Goal: Communication & Community: Answer question/provide support

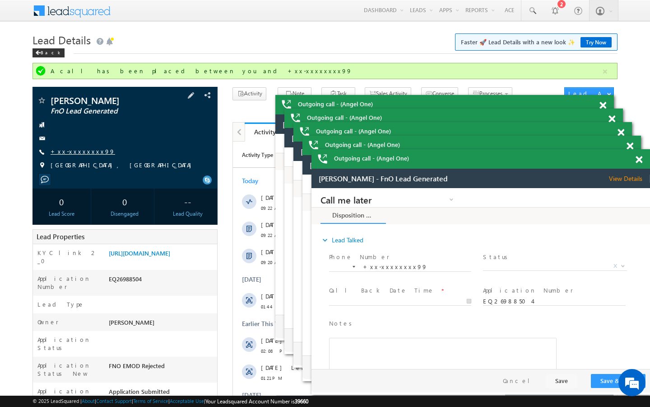
click at [79, 152] on link "+xx-xxxxxxxx99" at bounding box center [83, 151] width 65 height 8
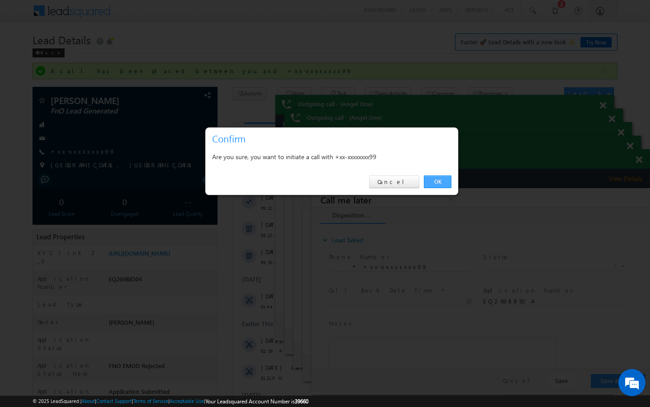
click at [436, 182] on link "OK" at bounding box center [438, 181] width 28 height 13
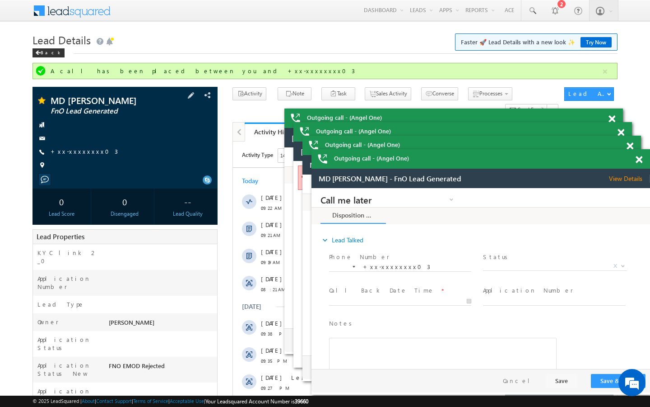
click at [71, 156] on span "+xx-xxxxxxxx03" at bounding box center [84, 151] width 67 height 9
click at [81, 149] on link "+xx-xxxxxxxx03" at bounding box center [84, 151] width 67 height 8
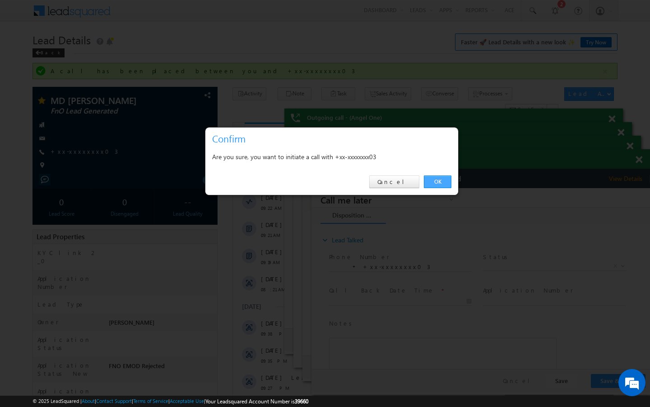
click at [435, 184] on link "OK" at bounding box center [438, 181] width 28 height 13
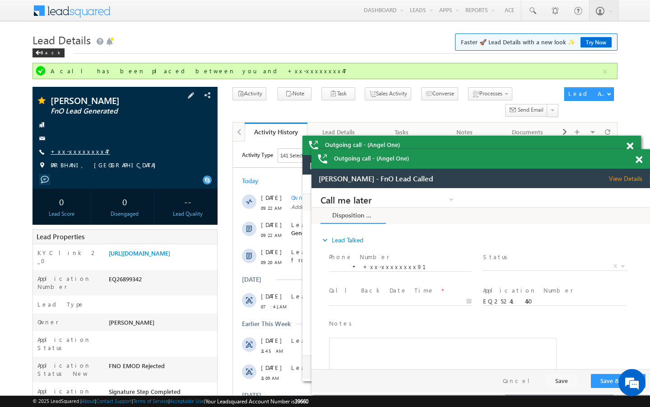
click at [71, 152] on link "+xx-xxxxxxxx47" at bounding box center [80, 151] width 59 height 8
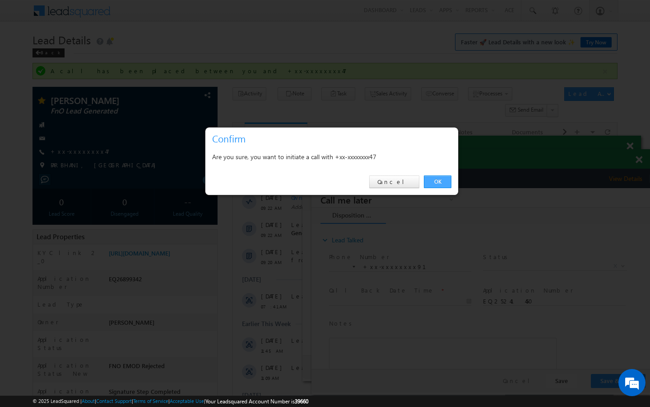
click at [428, 181] on link "OK" at bounding box center [438, 181] width 28 height 13
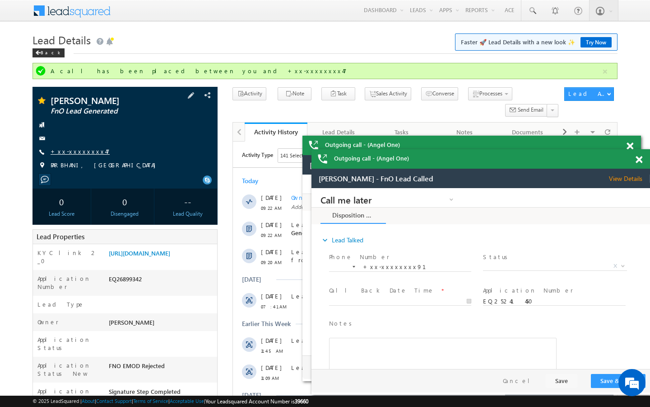
click at [75, 148] on link "+xx-xxxxxxxx47" at bounding box center [80, 151] width 59 height 8
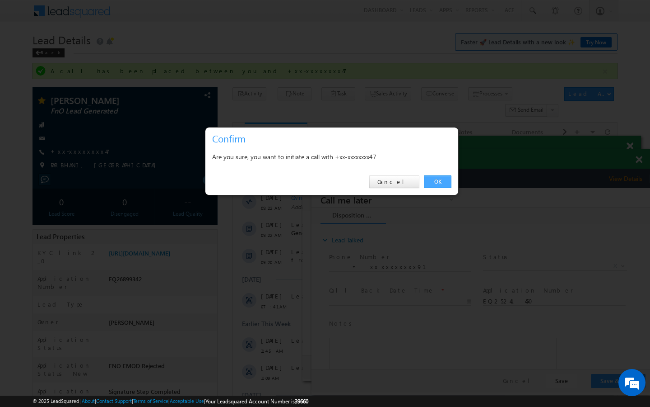
click at [446, 184] on link "OK" at bounding box center [438, 181] width 28 height 13
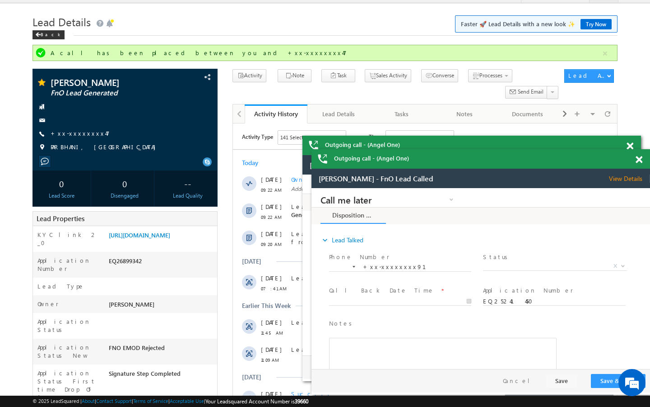
scroll to position [36, 0]
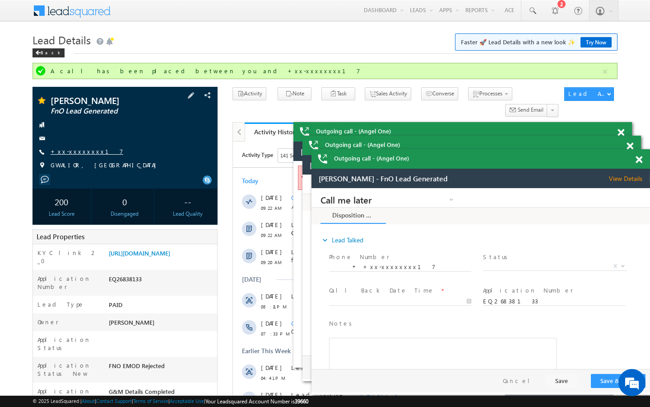
click at [86, 153] on link "+xx-xxxxxxxx17" at bounding box center [87, 151] width 73 height 8
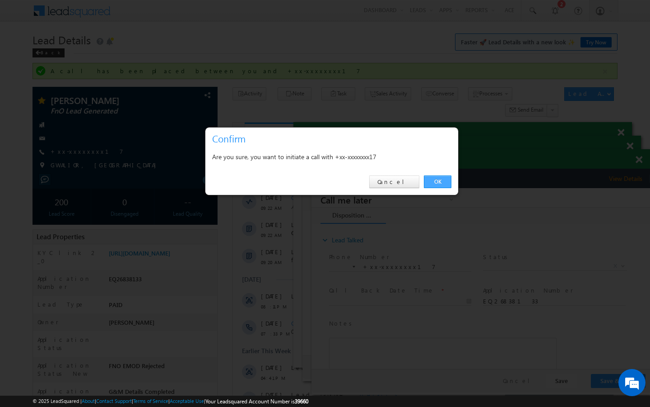
click at [438, 186] on link "OK" at bounding box center [438, 181] width 28 height 13
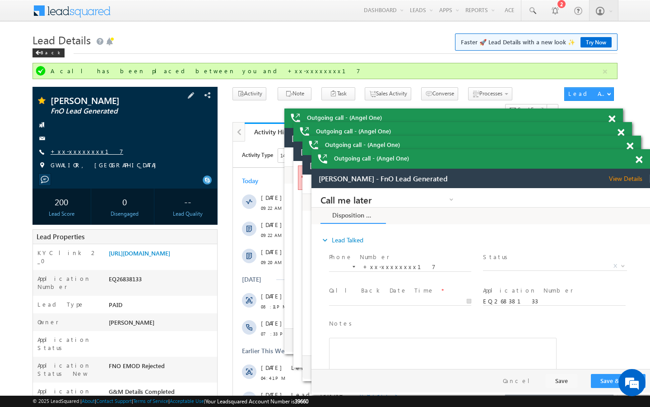
click at [78, 154] on link "+xx-xxxxxxxx17" at bounding box center [87, 151] width 73 height 8
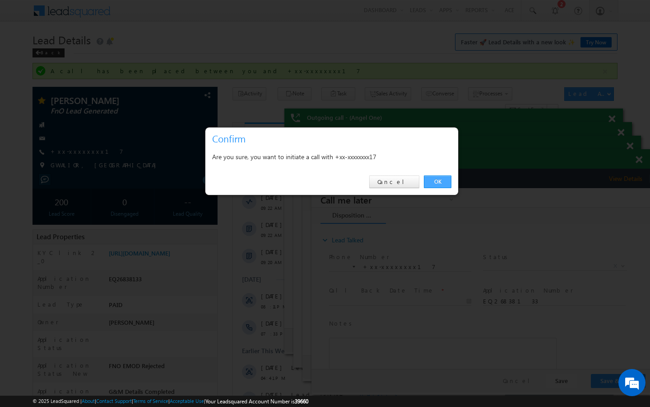
click at [449, 178] on link "OK" at bounding box center [438, 181] width 28 height 13
